Goal: Transaction & Acquisition: Purchase product/service

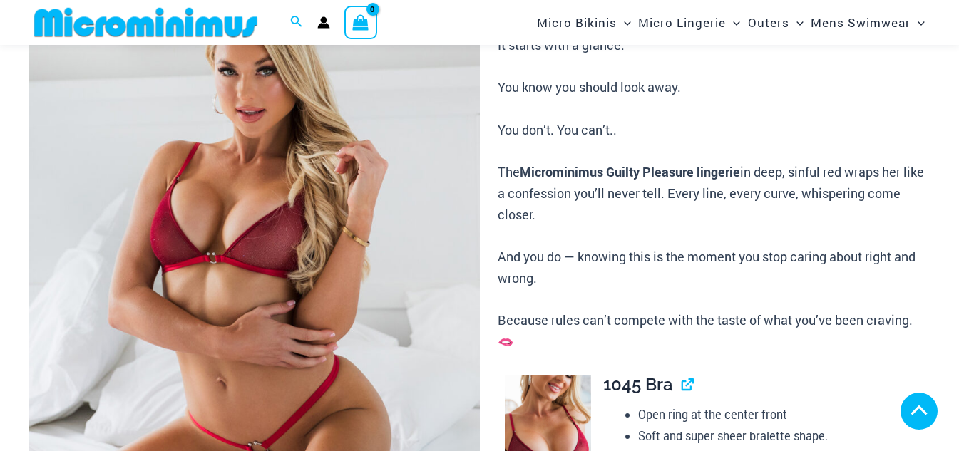
scroll to position [486, 0]
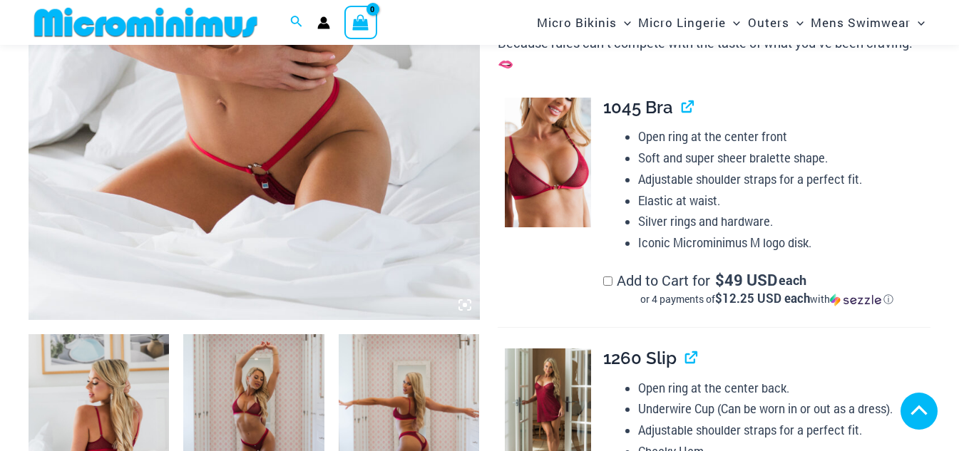
scroll to position [843, 0]
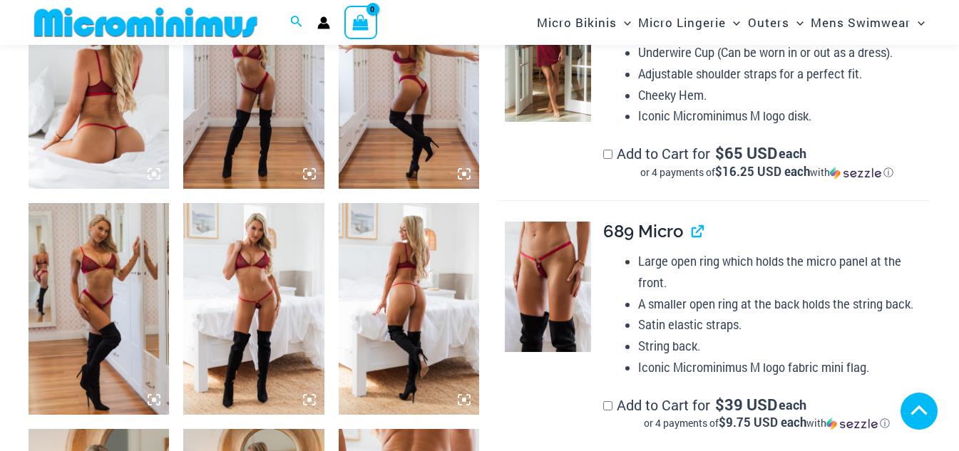
type input "**********"
click at [242, 307] on img at bounding box center [253, 308] width 140 height 211
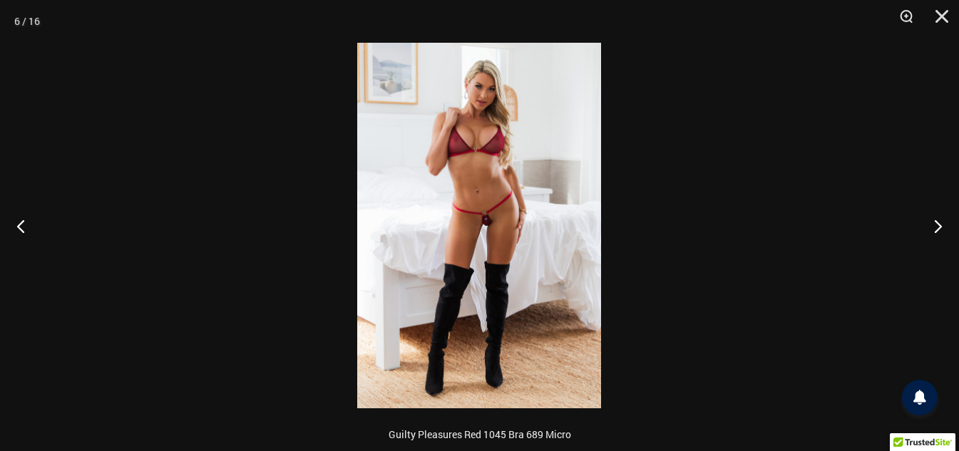
click at [529, 243] on img at bounding box center [479, 226] width 244 height 366
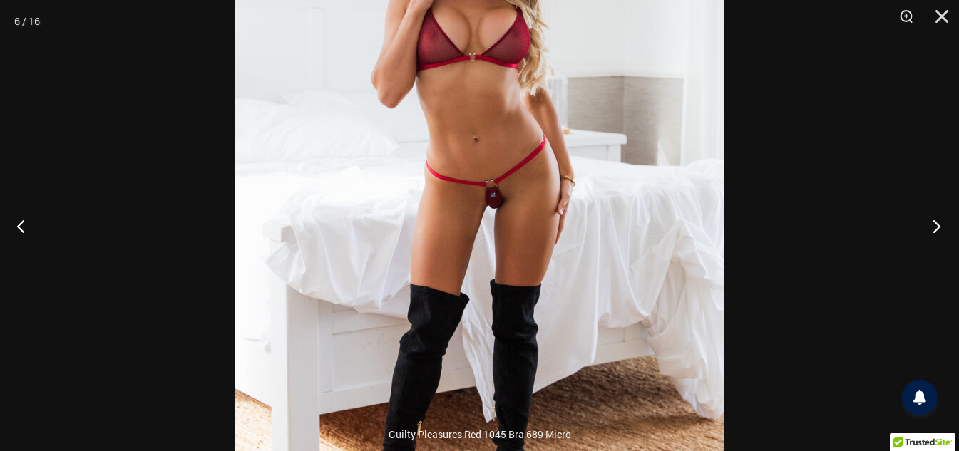
click at [935, 228] on button "Next" at bounding box center [931, 225] width 53 height 71
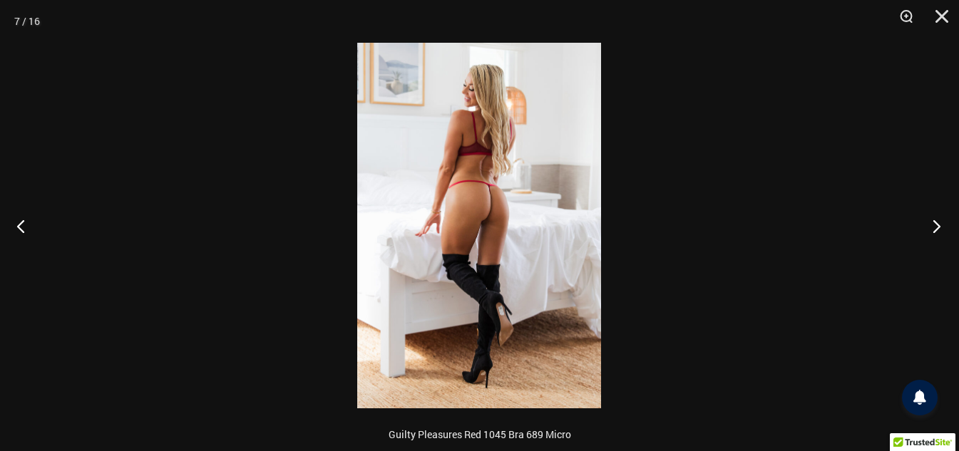
click at [935, 228] on button "Next" at bounding box center [931, 225] width 53 height 71
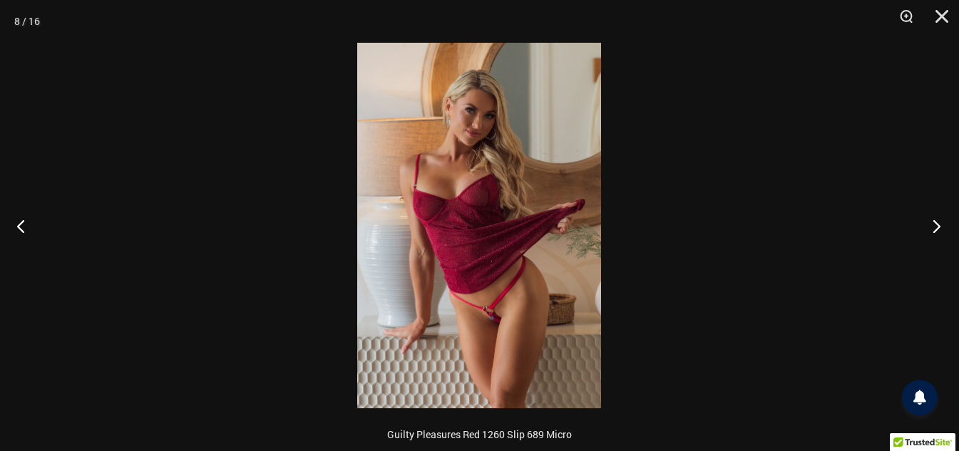
click at [935, 228] on button "Next" at bounding box center [931, 225] width 53 height 71
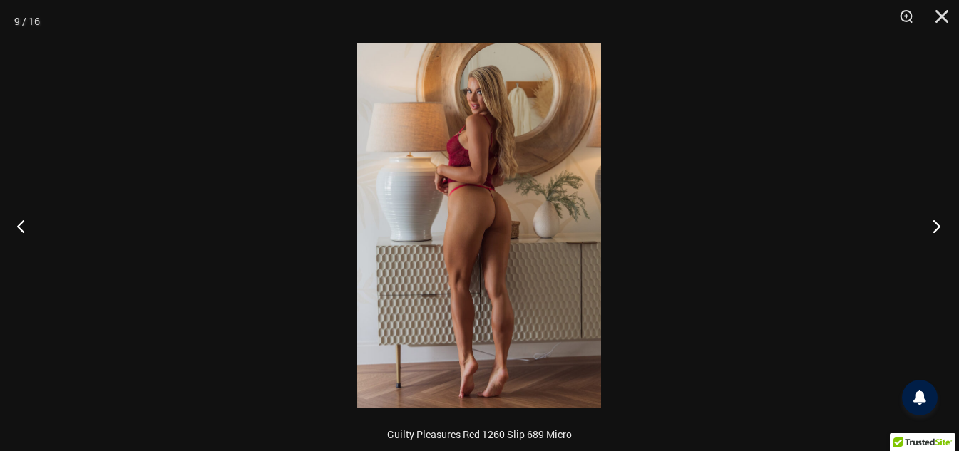
click at [935, 228] on button "Next" at bounding box center [931, 225] width 53 height 71
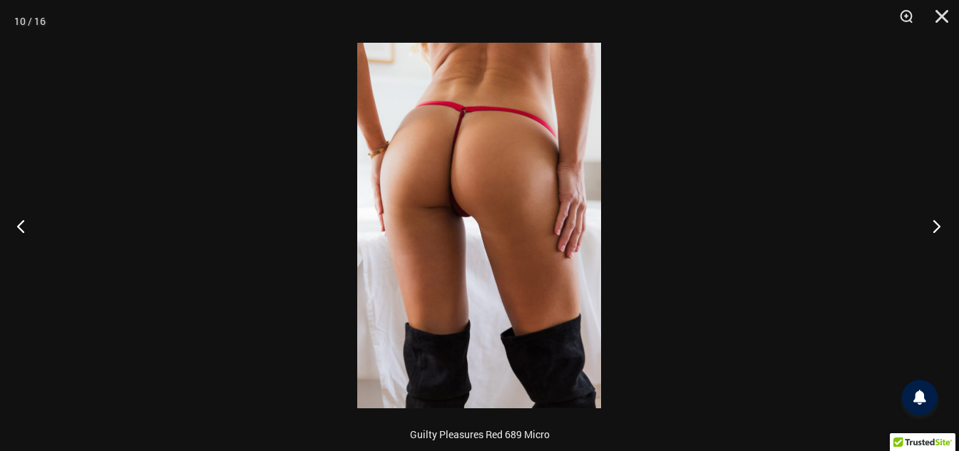
click at [935, 228] on button "Next" at bounding box center [931, 225] width 53 height 71
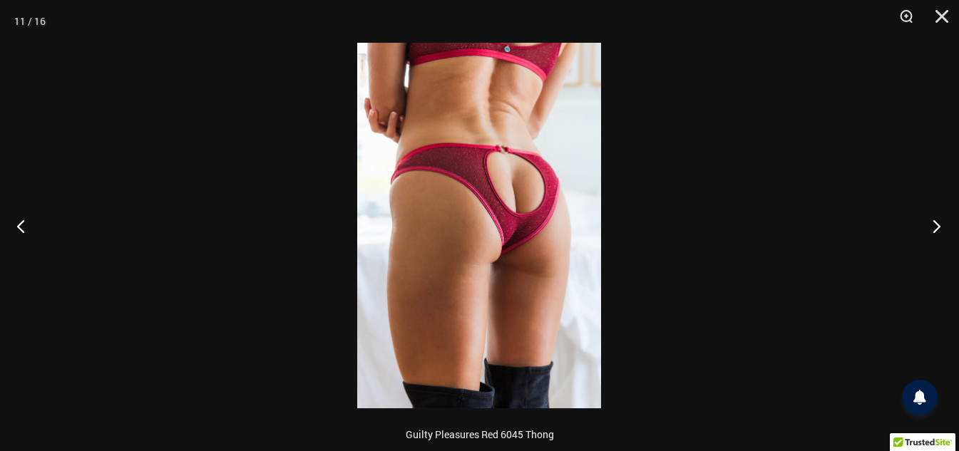
click at [935, 228] on button "Next" at bounding box center [931, 225] width 53 height 71
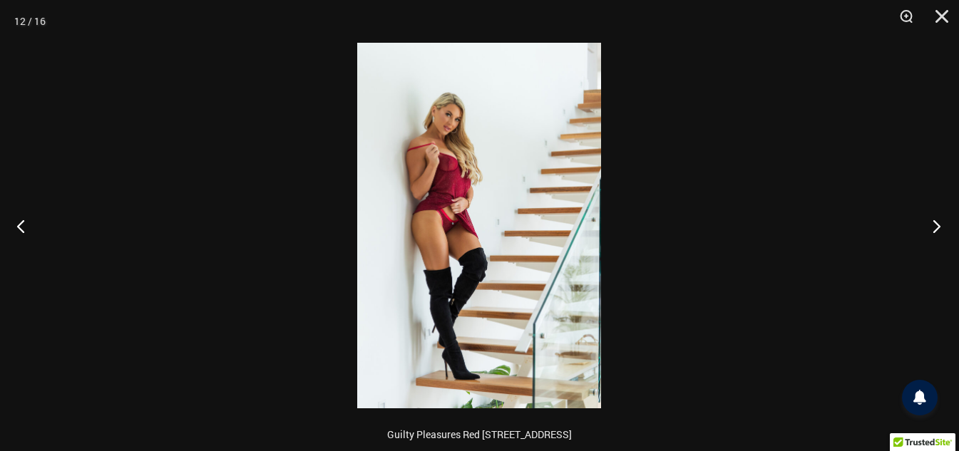
click at [935, 228] on button "Next" at bounding box center [931, 225] width 53 height 71
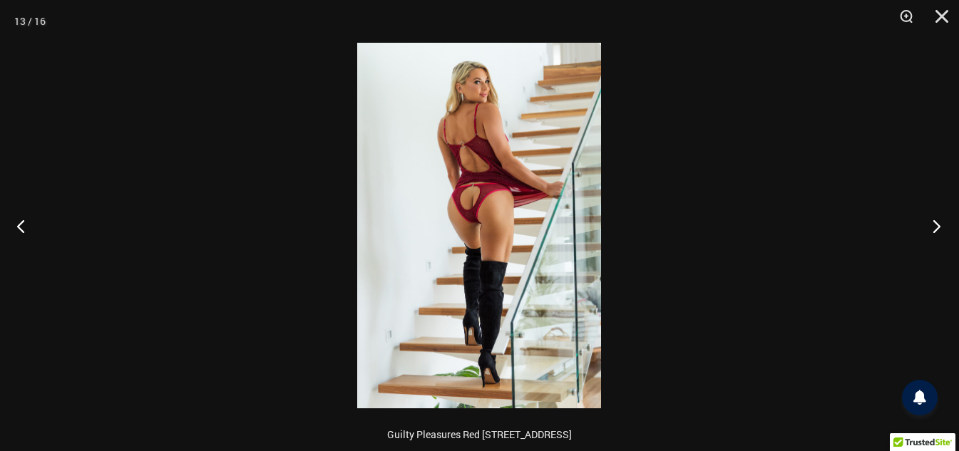
click at [935, 228] on button "Next" at bounding box center [931, 225] width 53 height 71
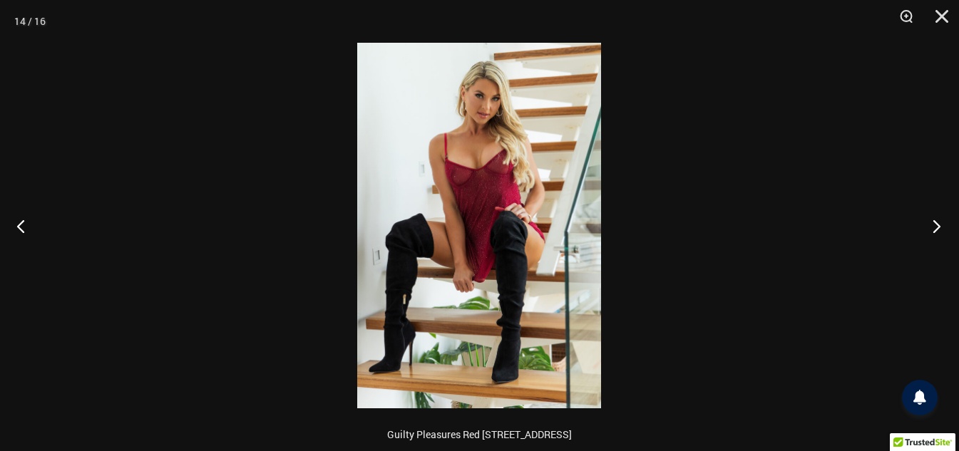
click at [935, 228] on button "Next" at bounding box center [931, 225] width 53 height 71
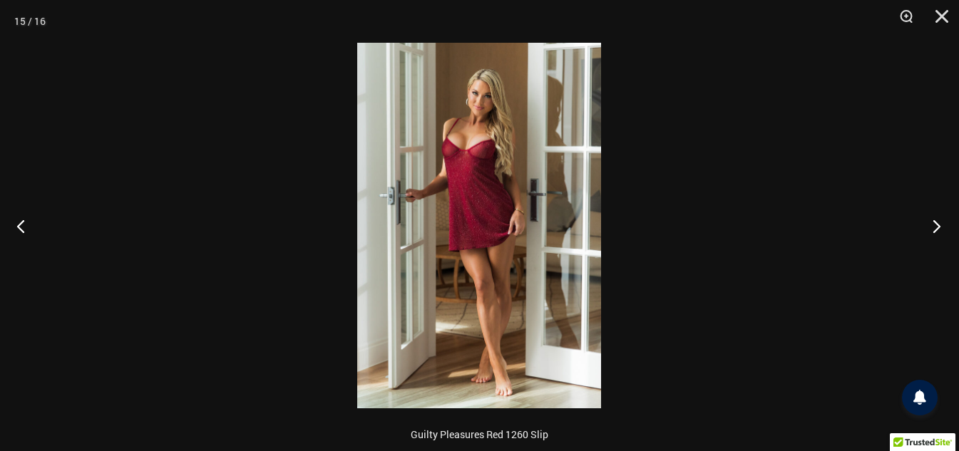
click at [935, 228] on button "Next" at bounding box center [931, 225] width 53 height 71
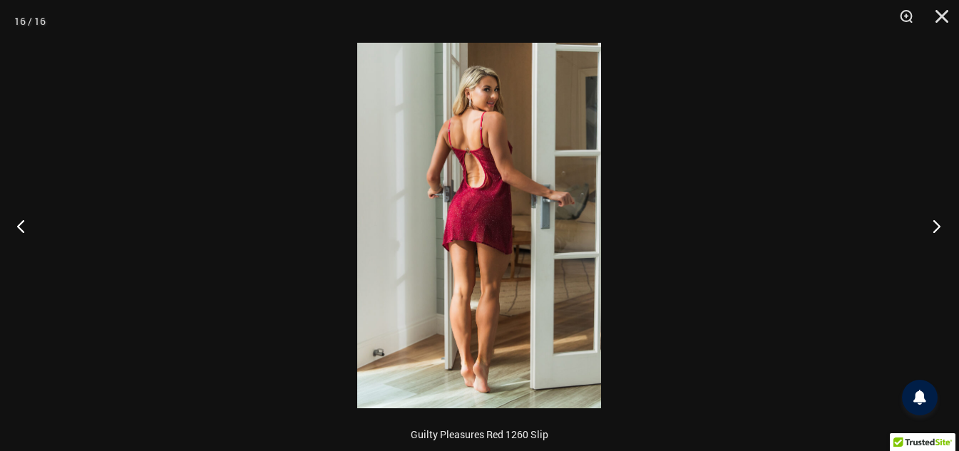
click at [935, 228] on button "Next" at bounding box center [931, 225] width 53 height 71
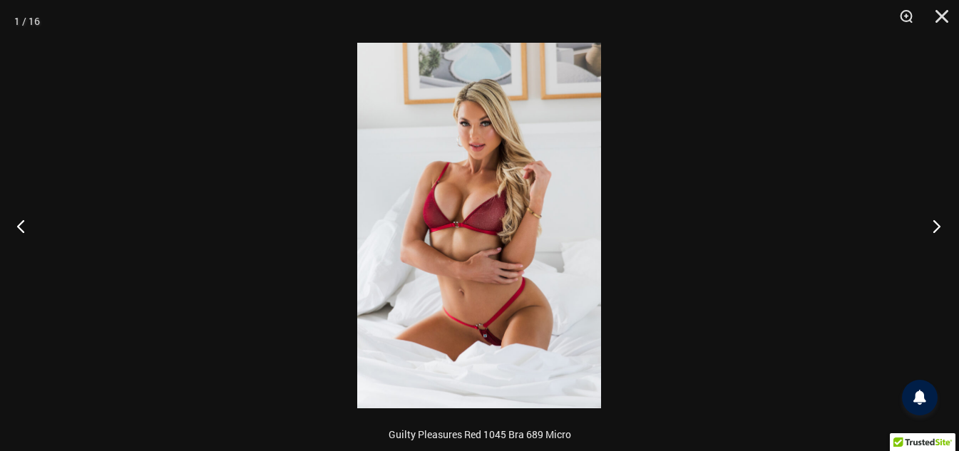
click at [935, 228] on button "Next" at bounding box center [931, 225] width 53 height 71
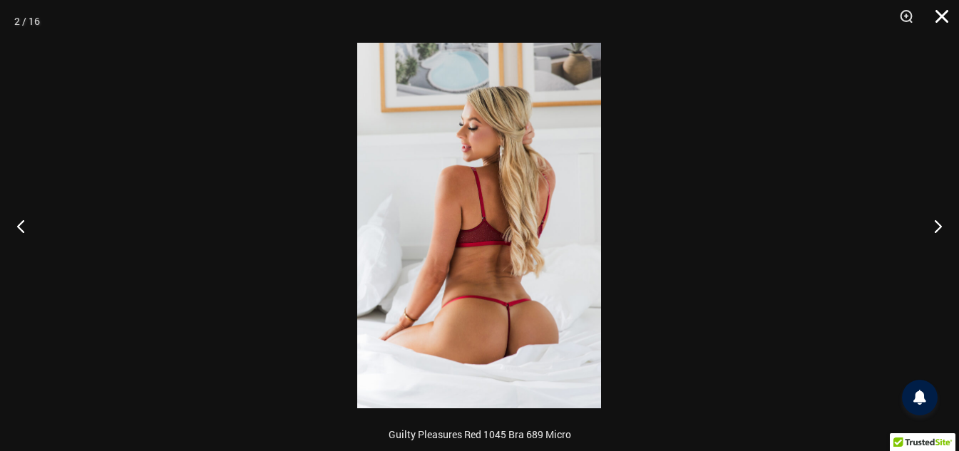
click at [944, 17] on button "Close" at bounding box center [937, 21] width 36 height 43
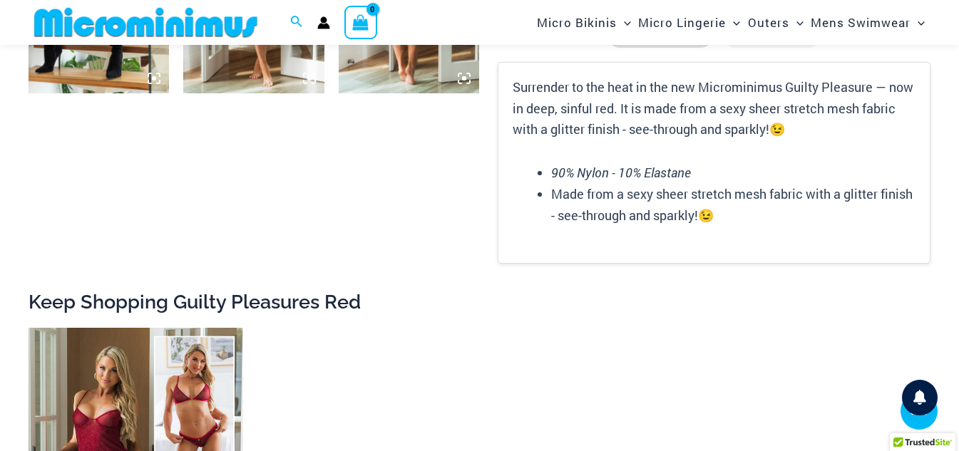
scroll to position [1841, 0]
